Goal: Navigation & Orientation: Find specific page/section

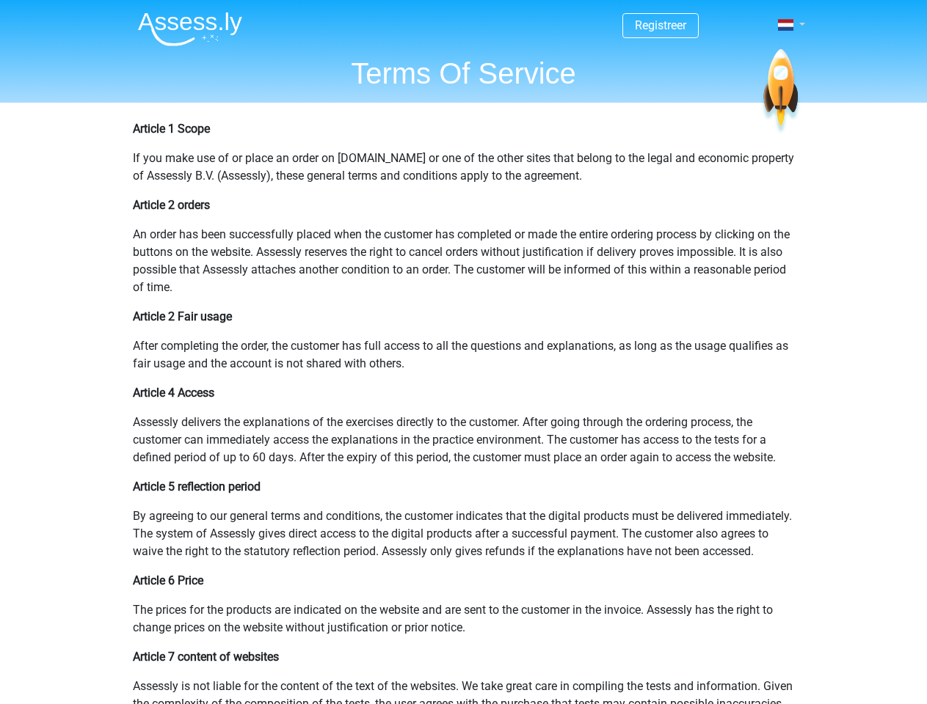
click at [786, 25] on span at bounding box center [785, 25] width 15 height 12
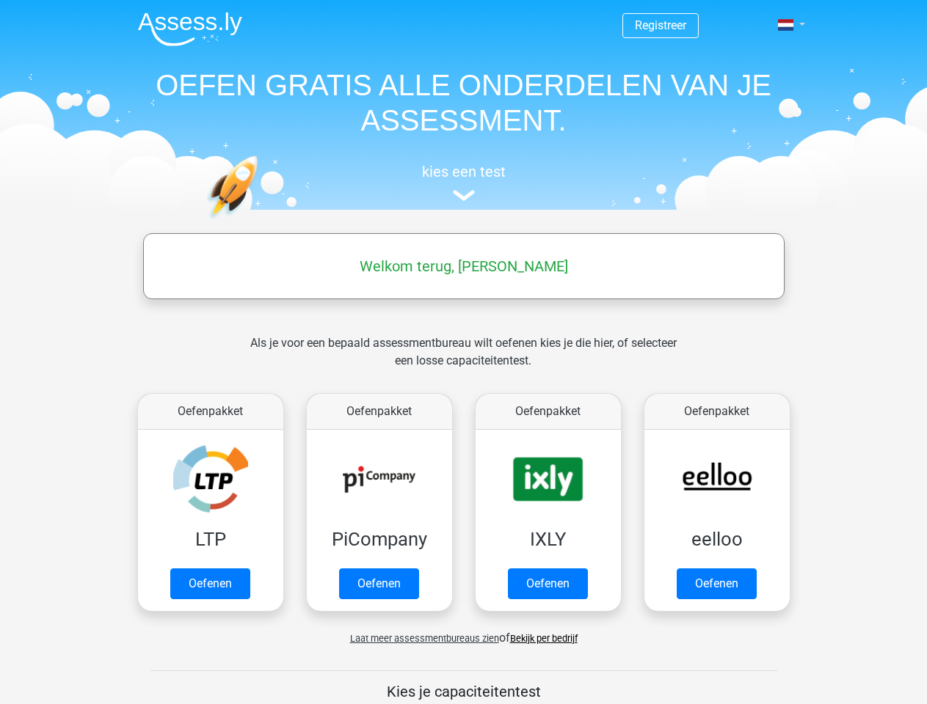
click at [786, 25] on span at bounding box center [785, 25] width 15 height 12
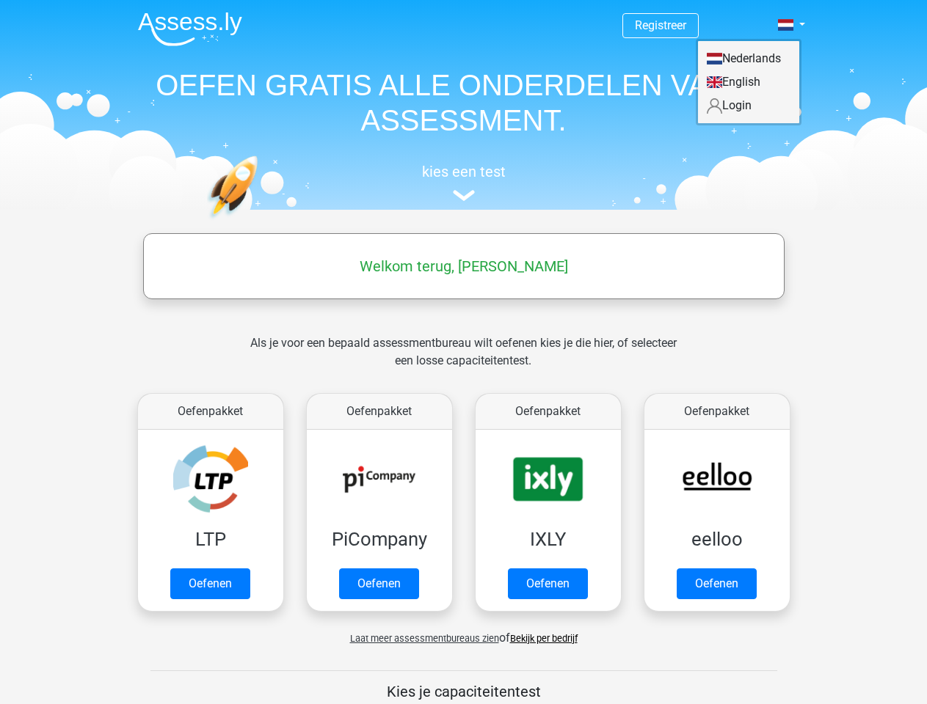
click at [420, 638] on span "Laat meer assessmentbureaus zien" at bounding box center [424, 638] width 149 height 11
